Goal: Transaction & Acquisition: Book appointment/travel/reservation

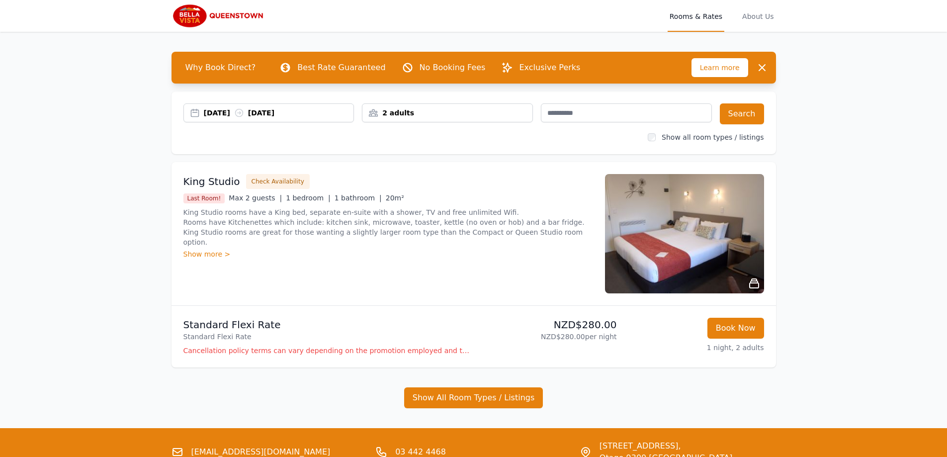
click at [239, 115] on div "[DATE] [DATE]" at bounding box center [279, 113] width 150 height 10
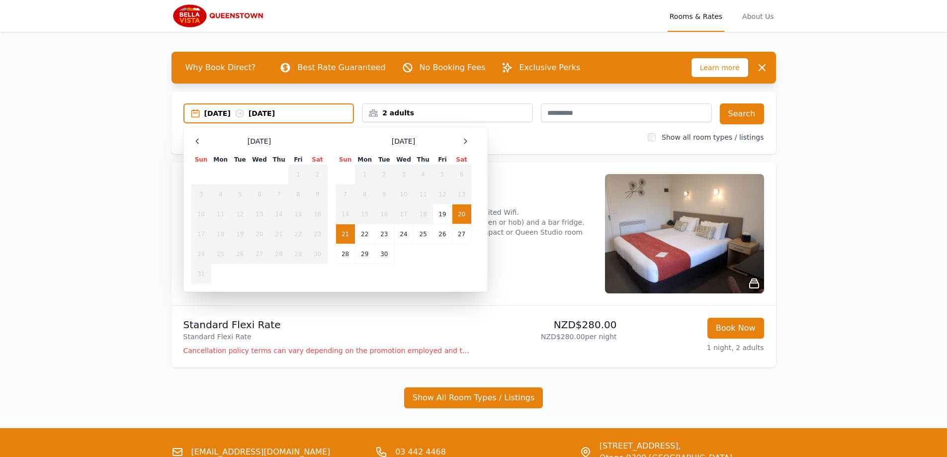
click at [472, 144] on div "[DATE] Sun Mon Tue Wed Thu Fri Sat 1 2 3 4 5 6 7 8 9 10 11 12 13 14 15 16 17 18…" at bounding box center [335, 209] width 288 height 149
click at [463, 144] on icon at bounding box center [465, 141] width 8 height 8
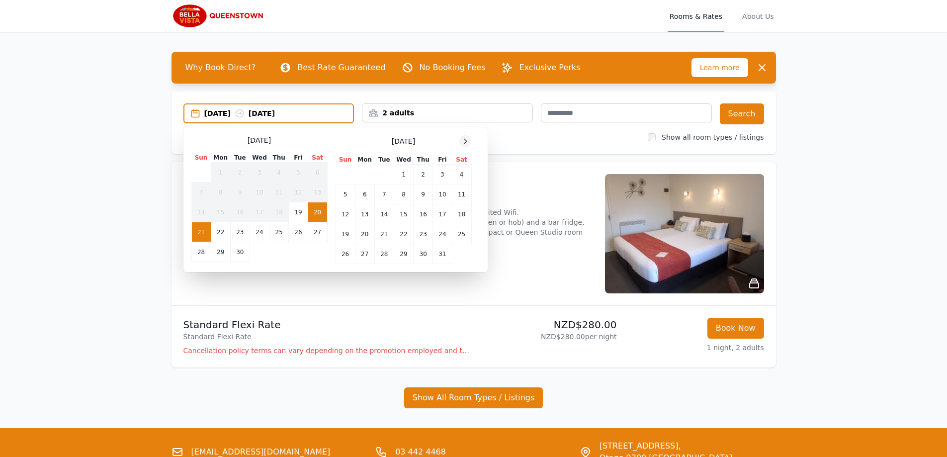
click at [463, 144] on icon at bounding box center [465, 141] width 8 height 8
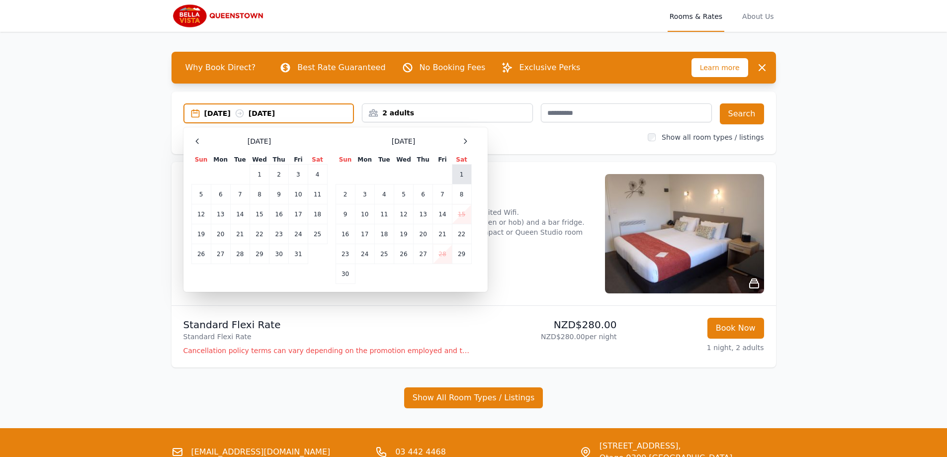
click at [462, 171] on td "1" at bounding box center [461, 174] width 19 height 20
click at [462, 192] on td "8" at bounding box center [461, 194] width 19 height 20
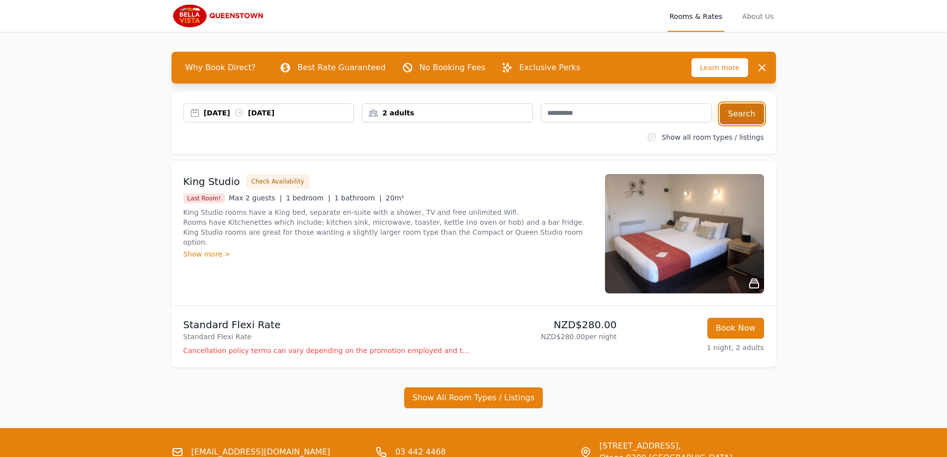
click at [744, 113] on button "Search" at bounding box center [742, 113] width 44 height 21
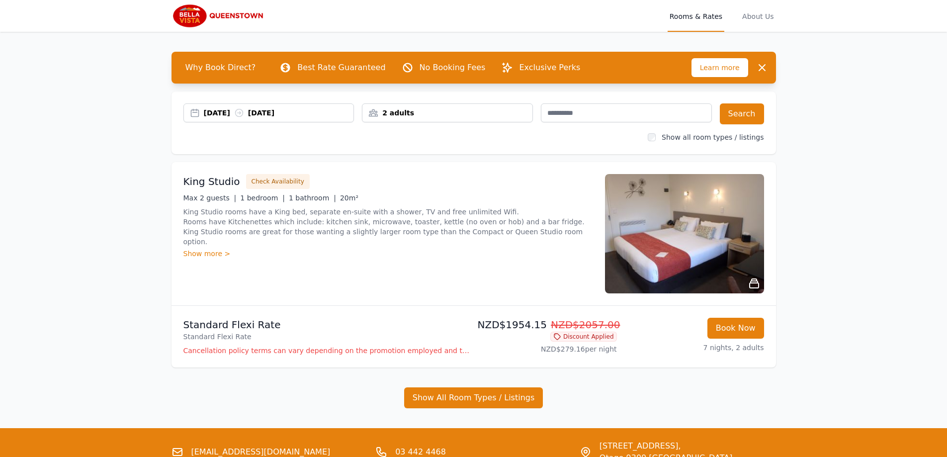
click at [749, 280] on icon at bounding box center [754, 283] width 12 height 12
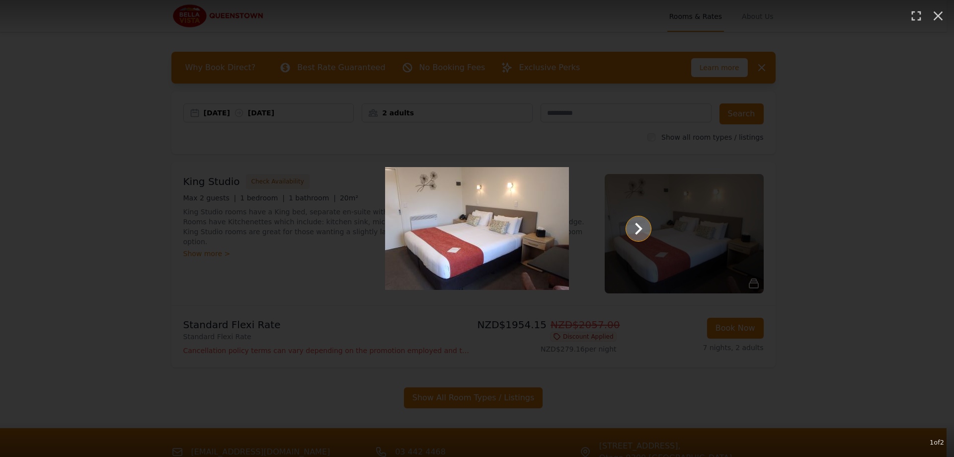
click at [630, 234] on icon "Show slide 2 of 2" at bounding box center [639, 229] width 24 height 24
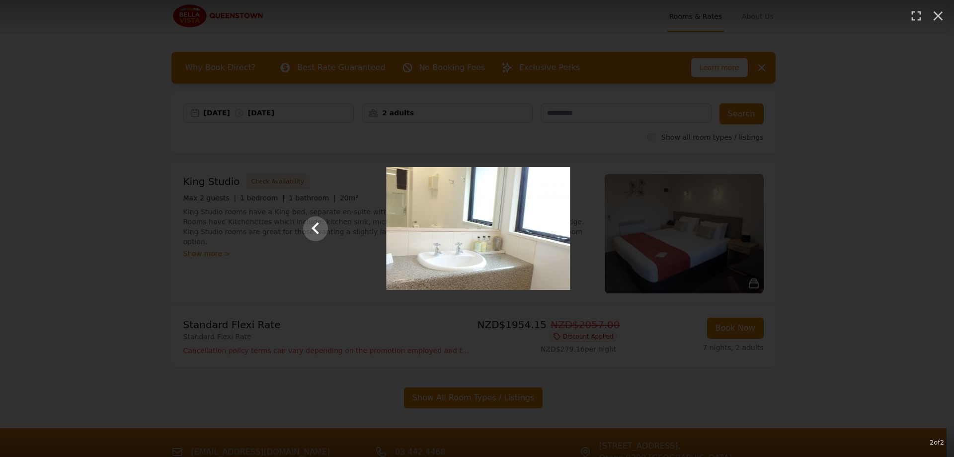
click at [630, 234] on div at bounding box center [478, 228] width 368 height 123
